Goal: Information Seeking & Learning: Learn about a topic

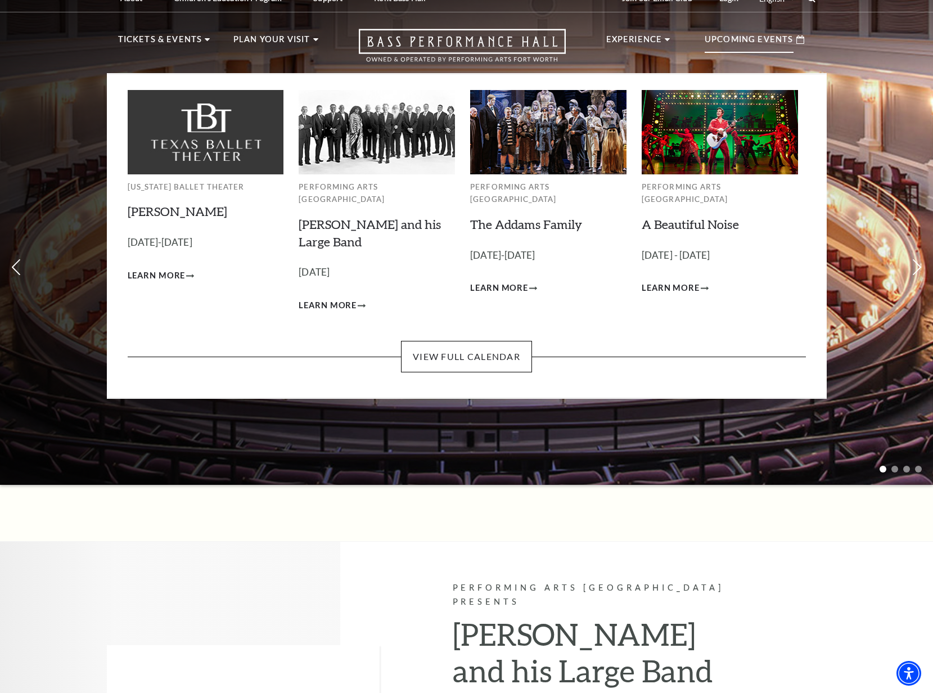
scroll to position [16, 0]
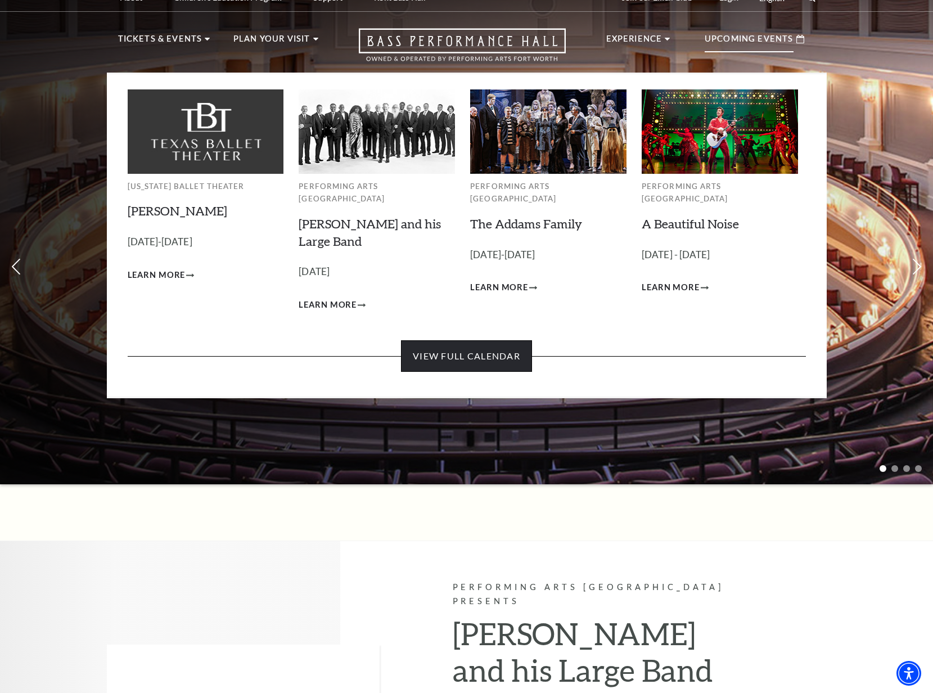
click at [477, 343] on link "View Full Calendar" at bounding box center [466, 356] width 131 height 32
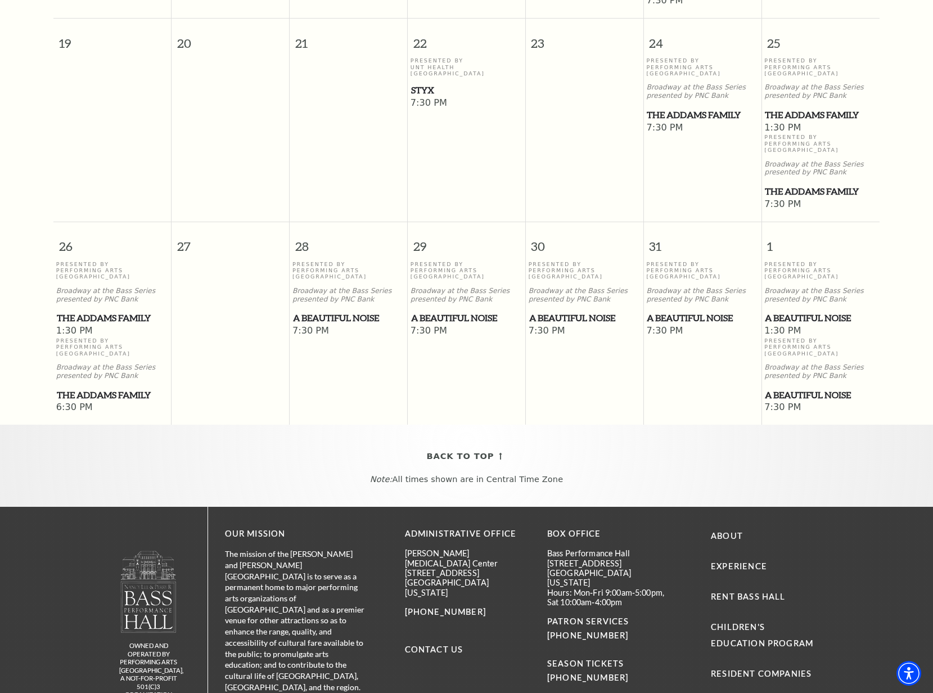
scroll to position [689, 0]
click at [697, 311] on span "A Beautiful Noise" at bounding box center [702, 318] width 111 height 14
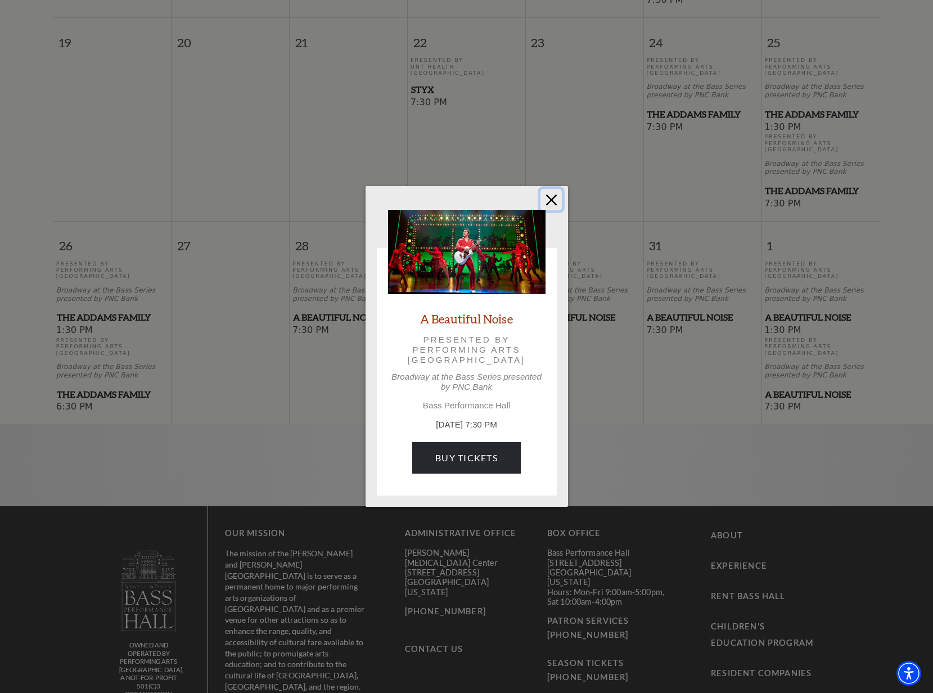
click at [554, 201] on button "Close" at bounding box center [551, 199] width 21 height 21
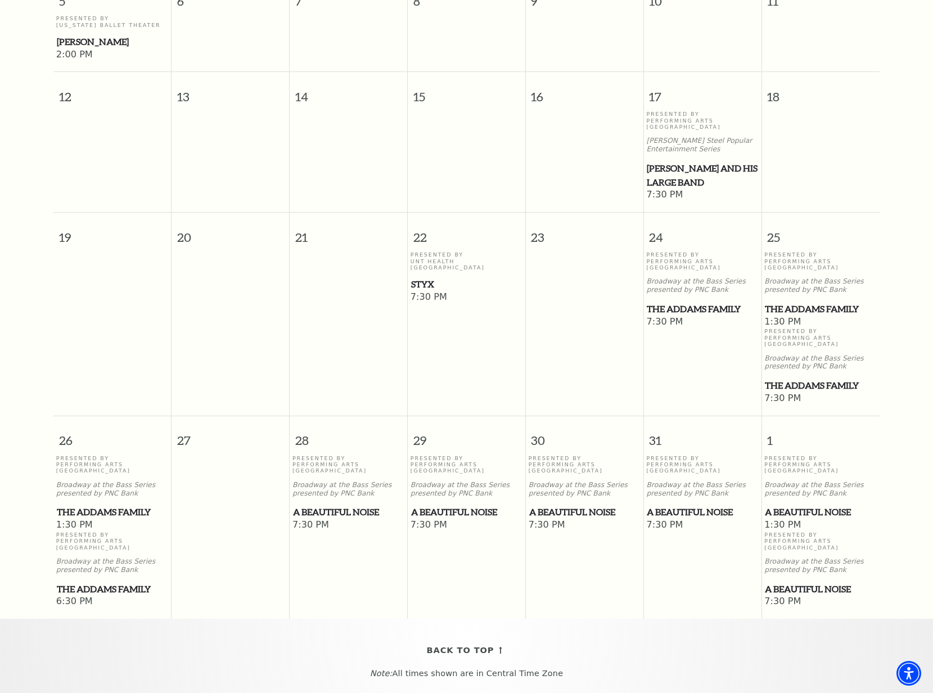
scroll to position [210, 0]
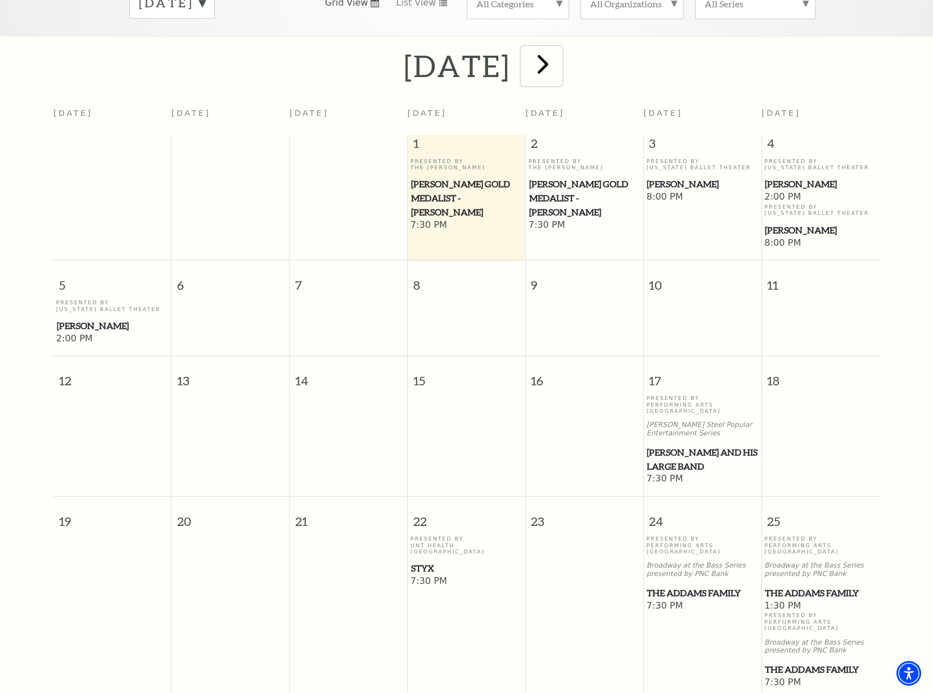
click at [562, 68] on button "next" at bounding box center [541, 66] width 41 height 40
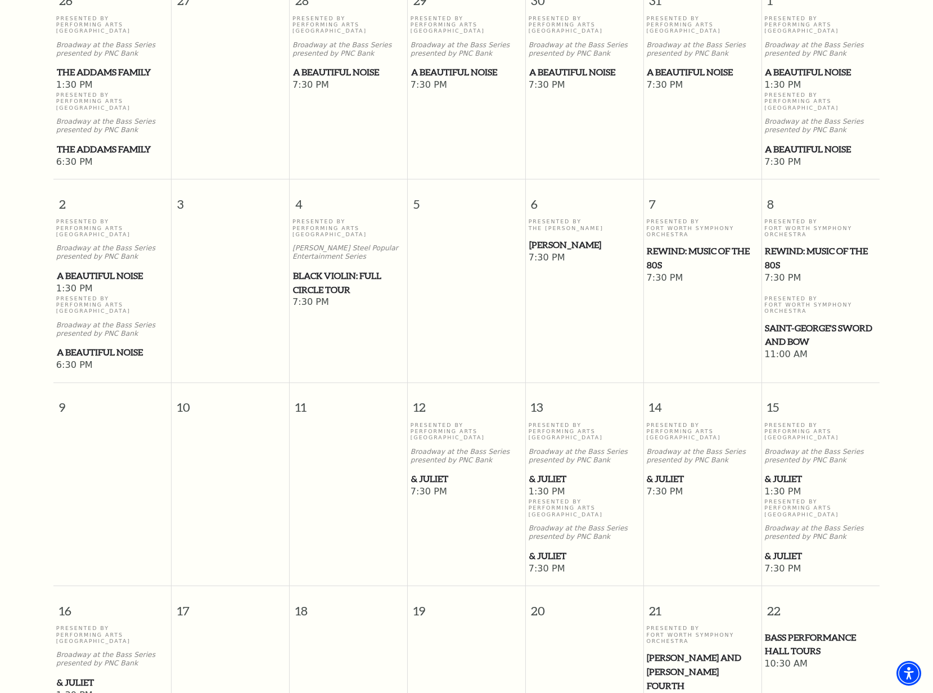
scroll to position [369, 0]
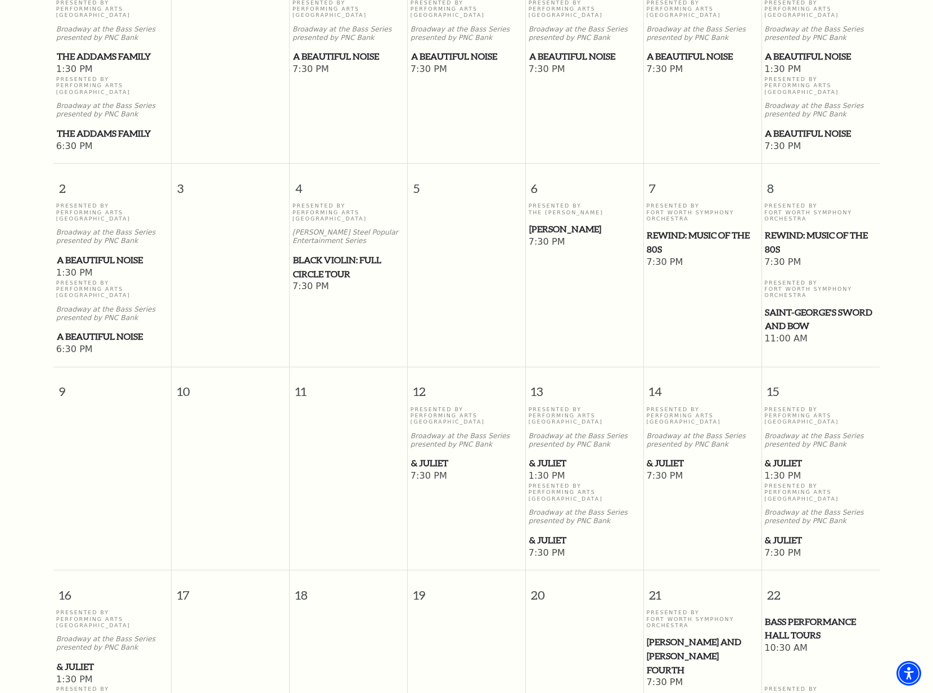
click at [363, 253] on span "Black Violin: Full Circle Tour" at bounding box center [348, 267] width 111 height 28
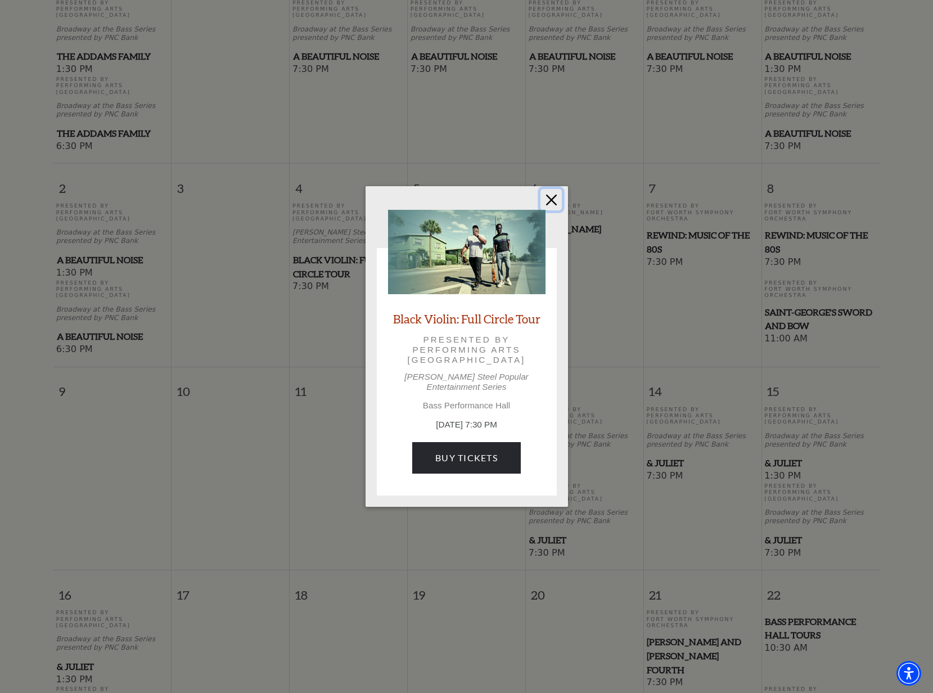
click at [556, 208] on button "Close" at bounding box center [551, 199] width 21 height 21
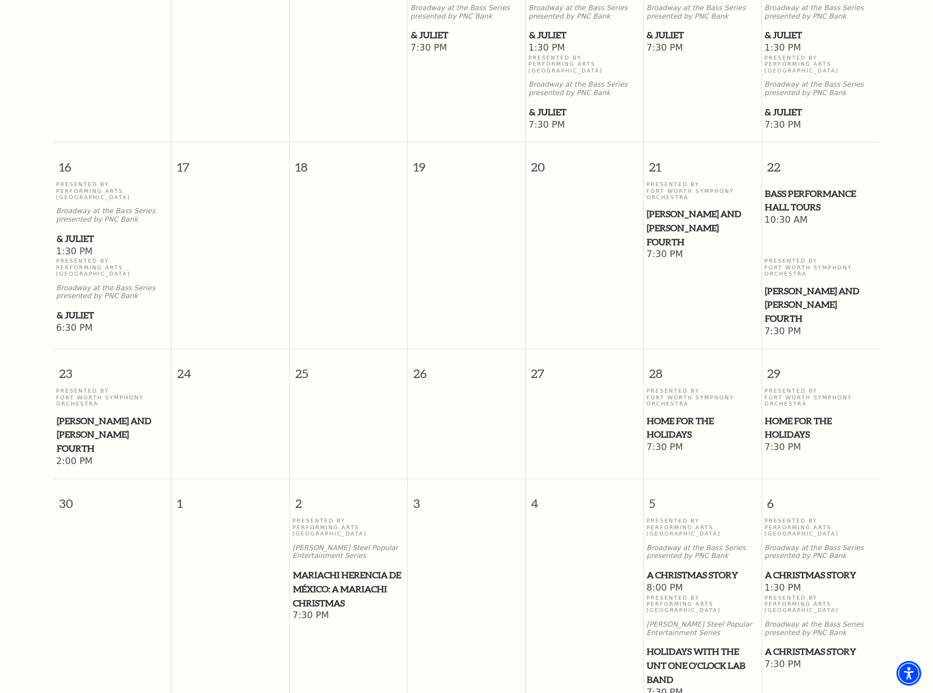
scroll to position [799, 0]
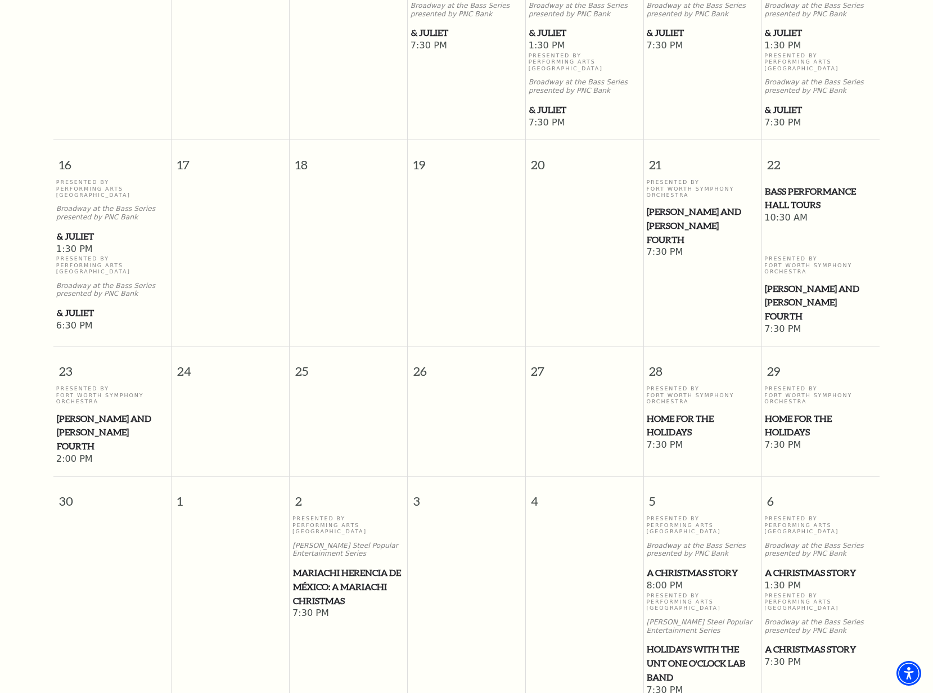
click at [677, 208] on span "[PERSON_NAME] and [PERSON_NAME] Fourth" at bounding box center [702, 226] width 111 height 42
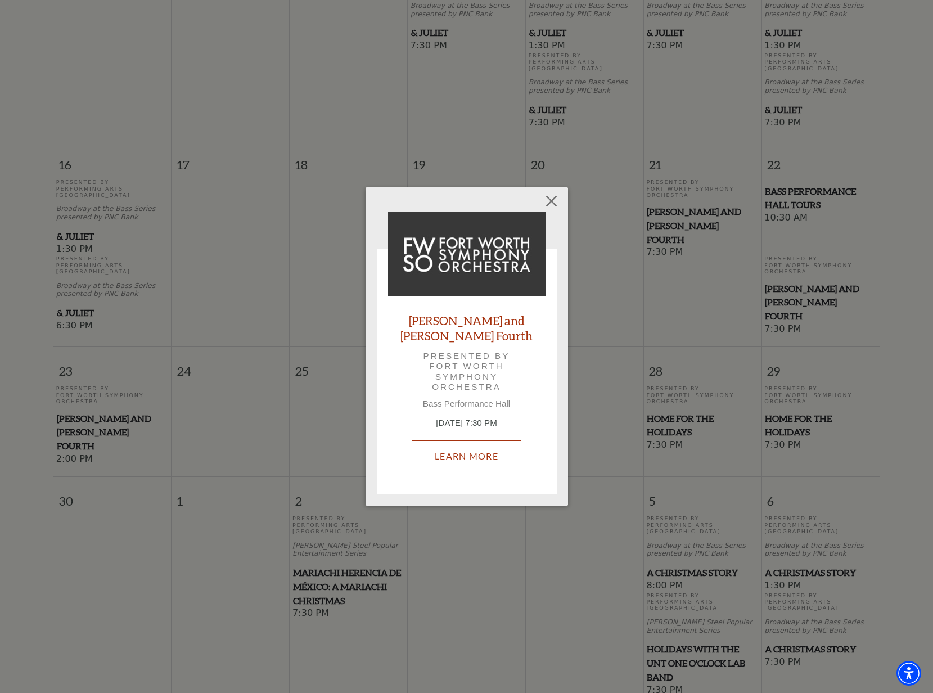
click at [476, 452] on link "Learn More" at bounding box center [467, 457] width 110 height 32
